Goal: Information Seeking & Learning: Learn about a topic

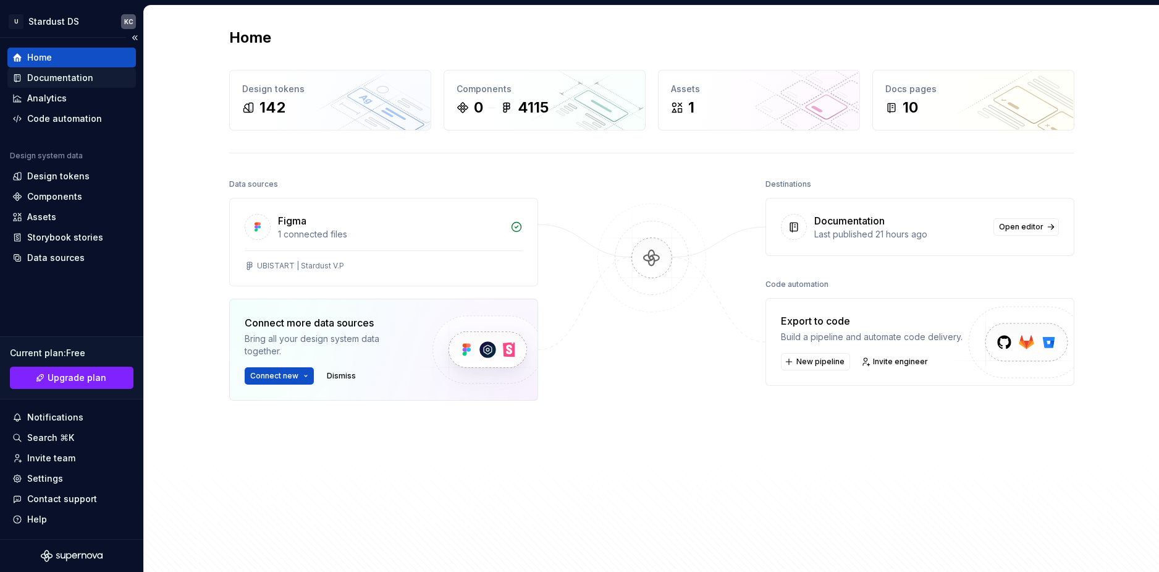
click at [53, 78] on div "Documentation" at bounding box center [60, 78] width 66 height 12
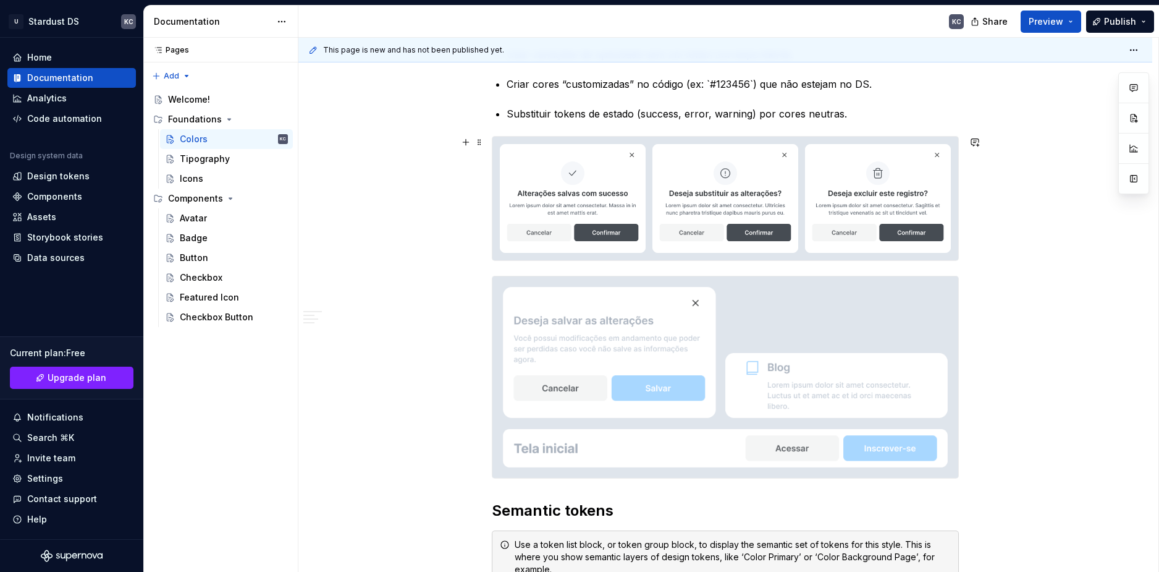
scroll to position [3523, 0]
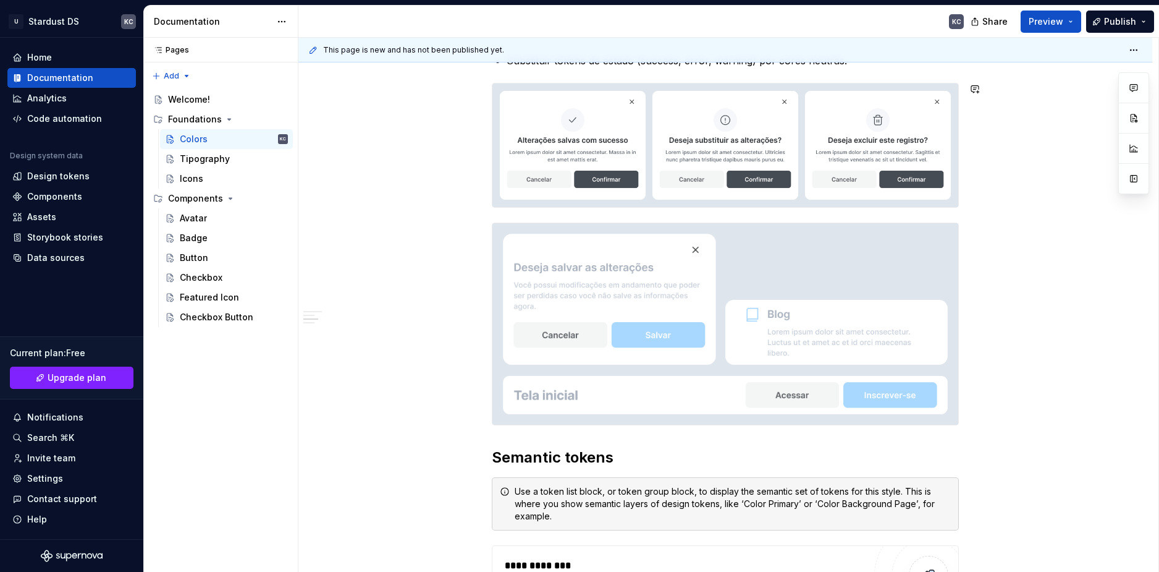
type textarea "*"
